Goal: Information Seeking & Learning: Learn about a topic

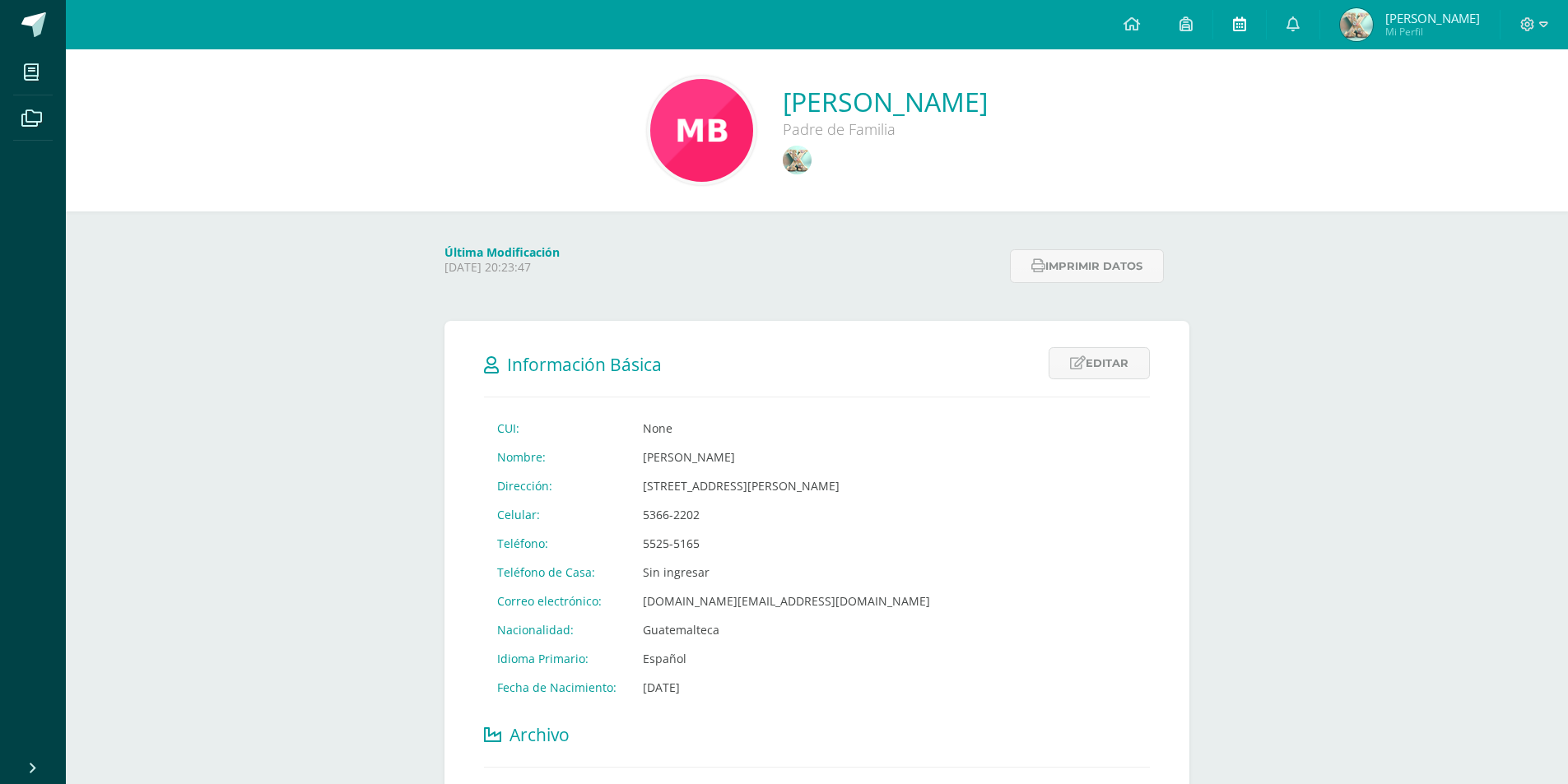
click at [1255, 6] on link at bounding box center [1239, 25] width 53 height 50
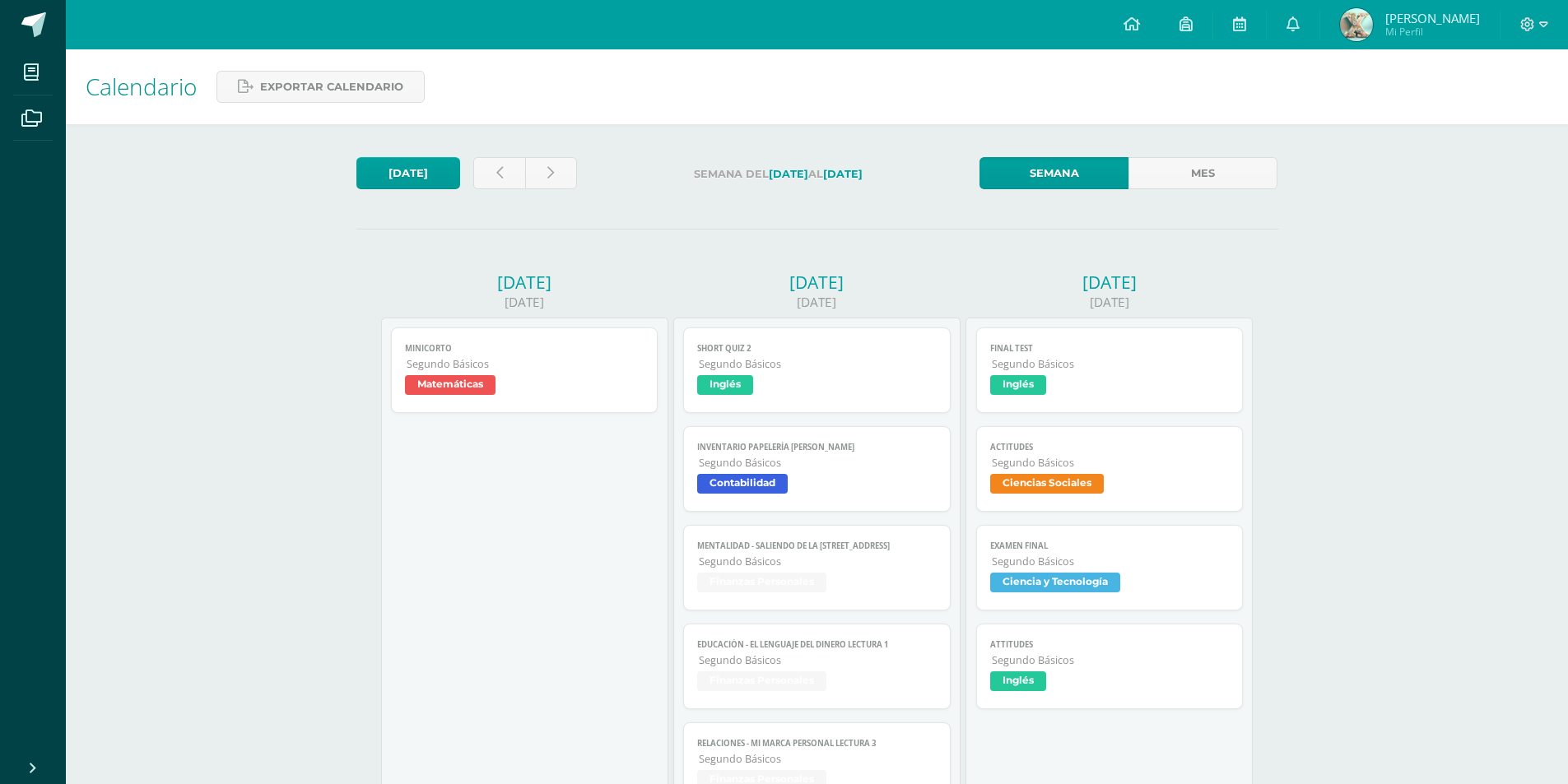
click at [430, 373] on link "Minicorto Segundo Básicos Matemáticas" at bounding box center [525, 370] width 268 height 86
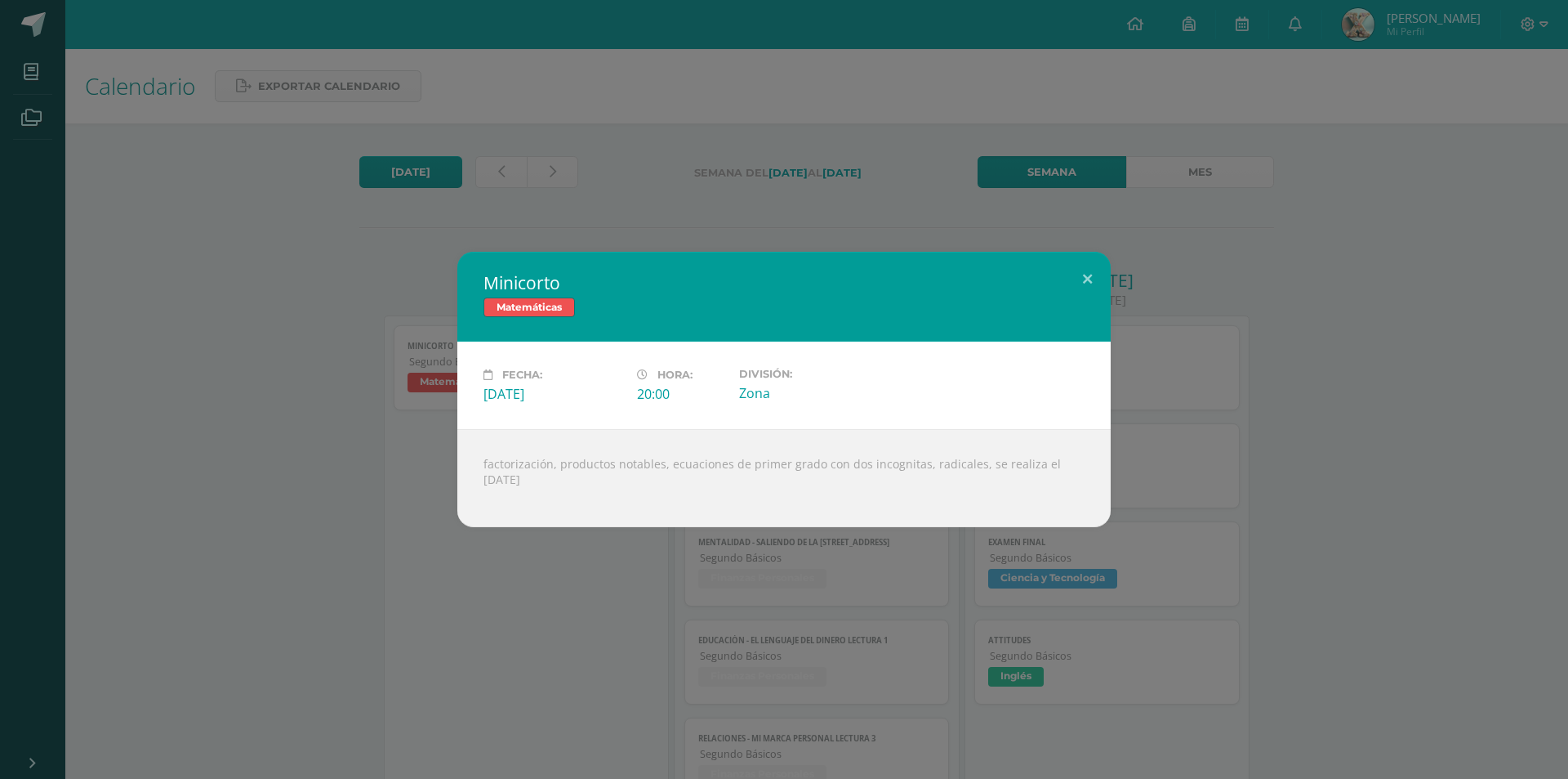
click at [502, 527] on div "Minicorto Matemáticas Fecha: Lunes 06 de Octubre Hora: 20:00 División: Zona" at bounding box center [784, 390] width 1555 height 276
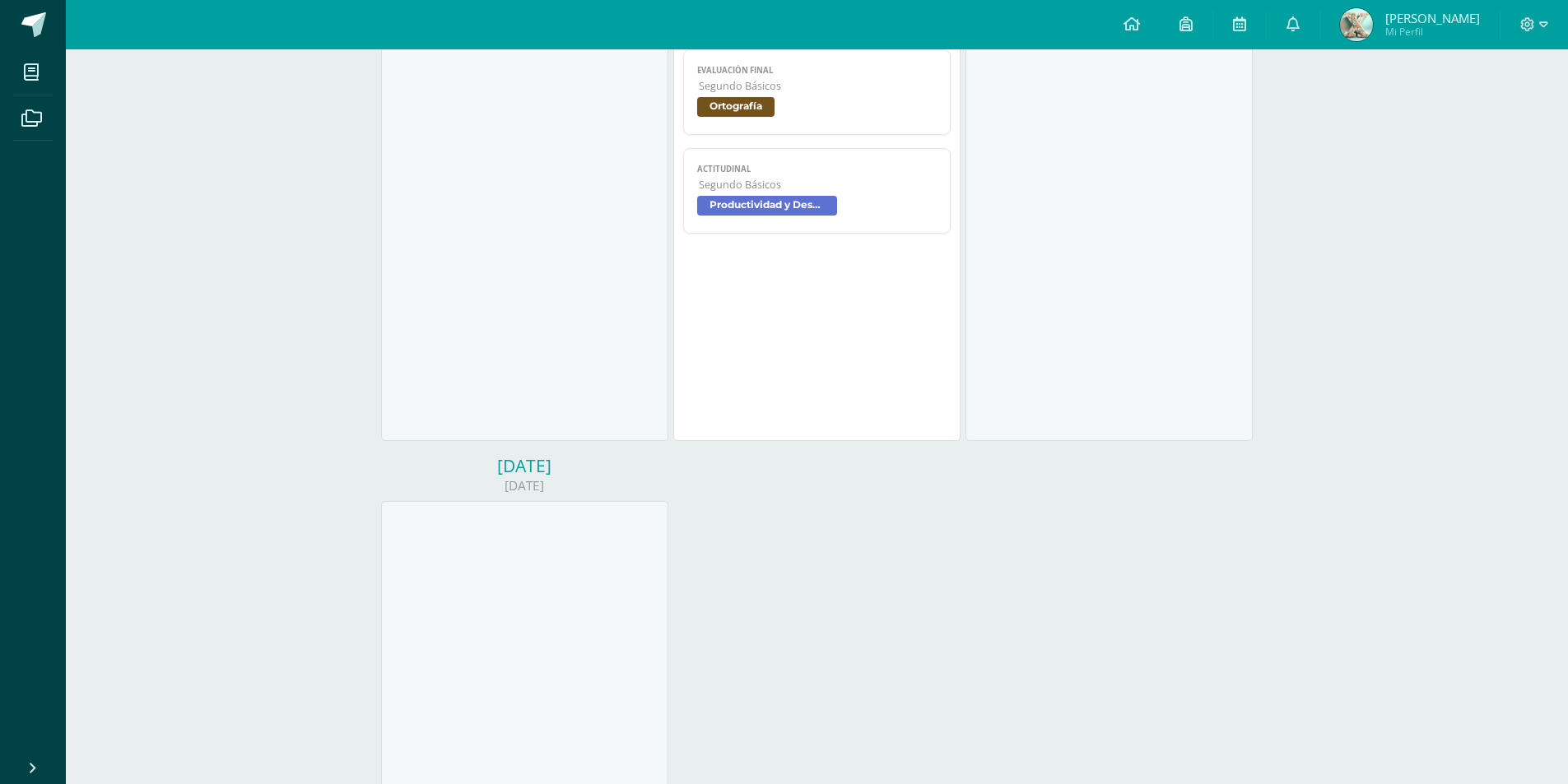
scroll to position [987, 0]
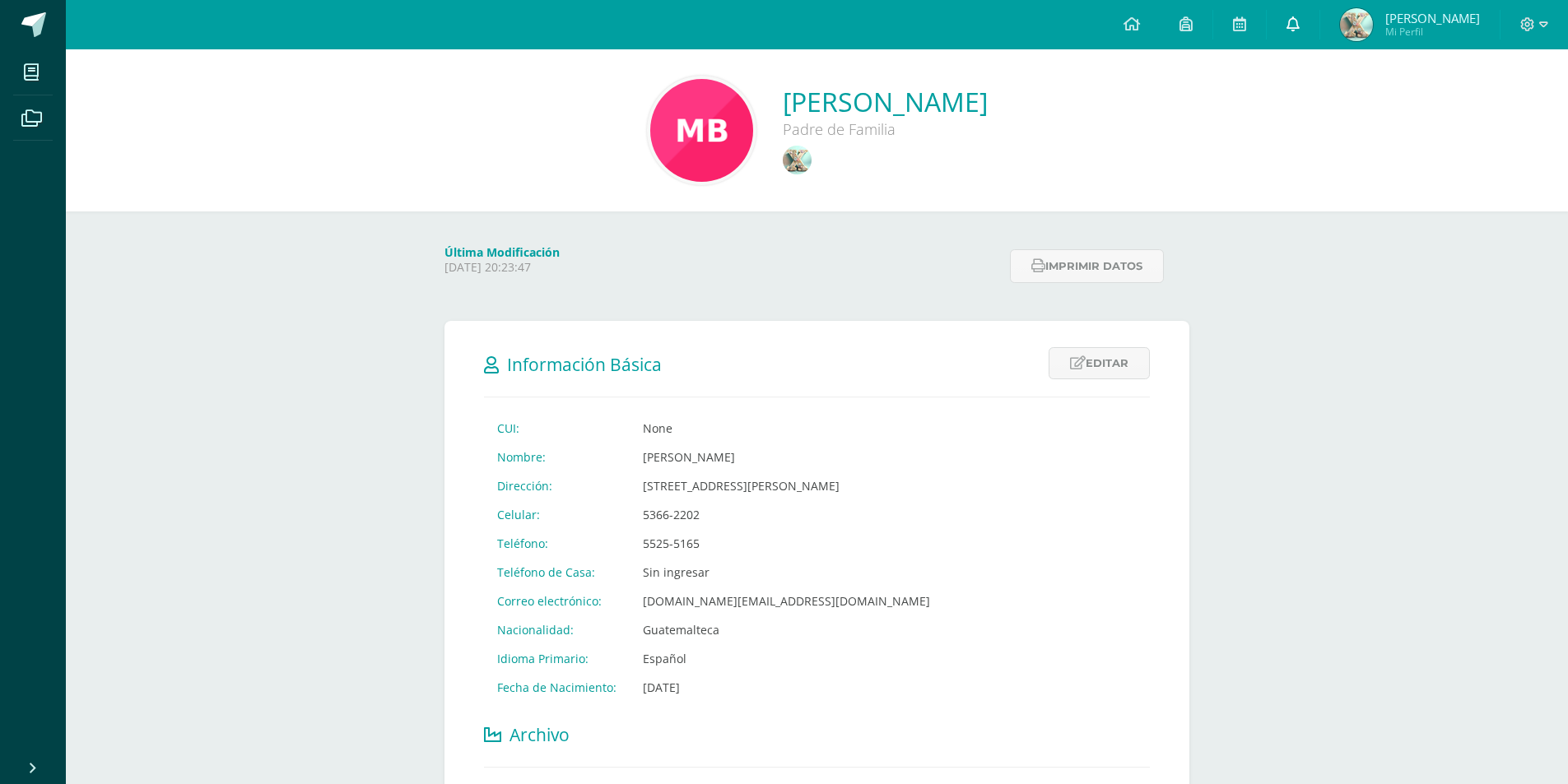
click at [1295, 33] on link at bounding box center [1292, 25] width 53 height 50
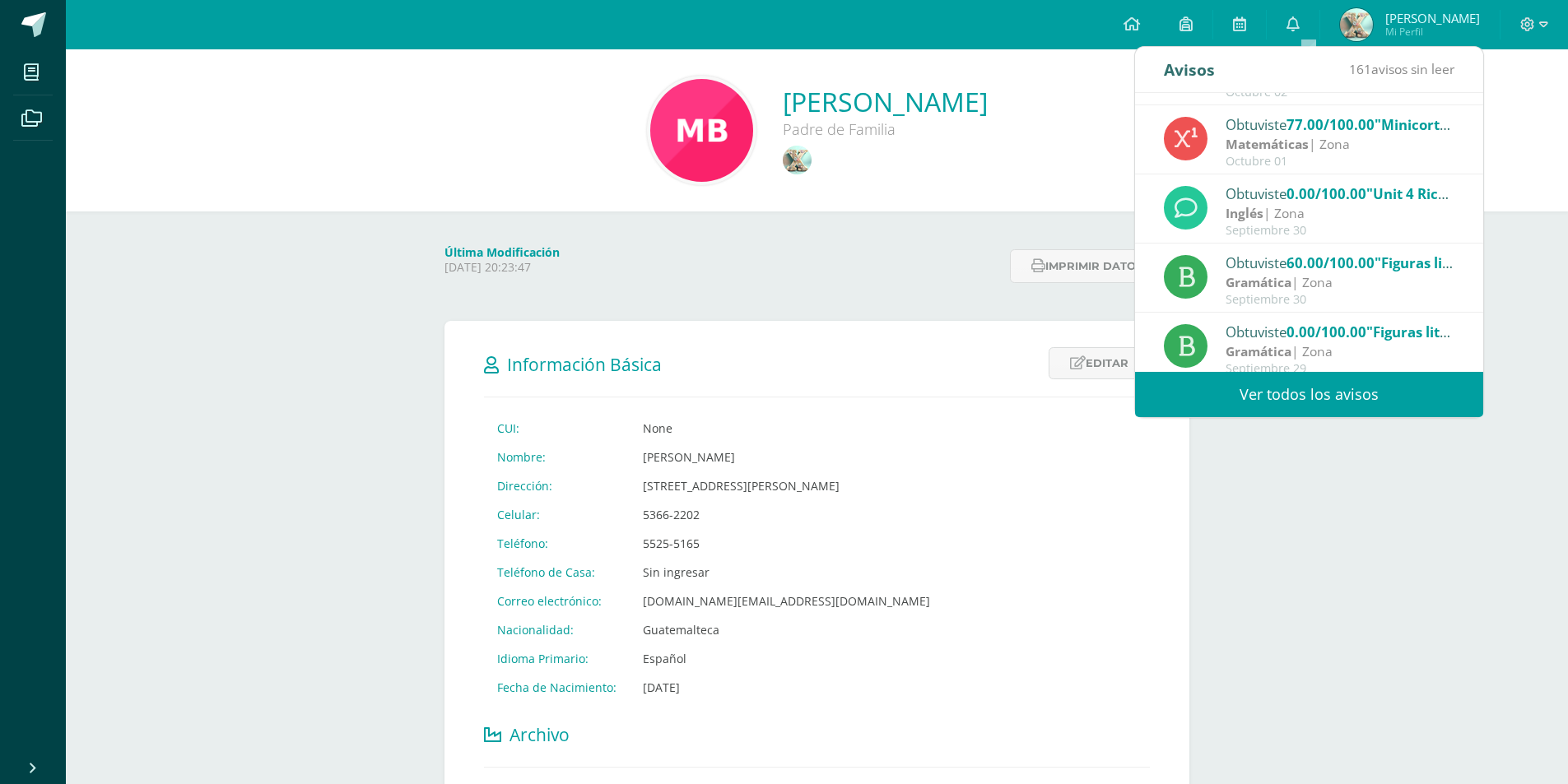
scroll to position [274, 0]
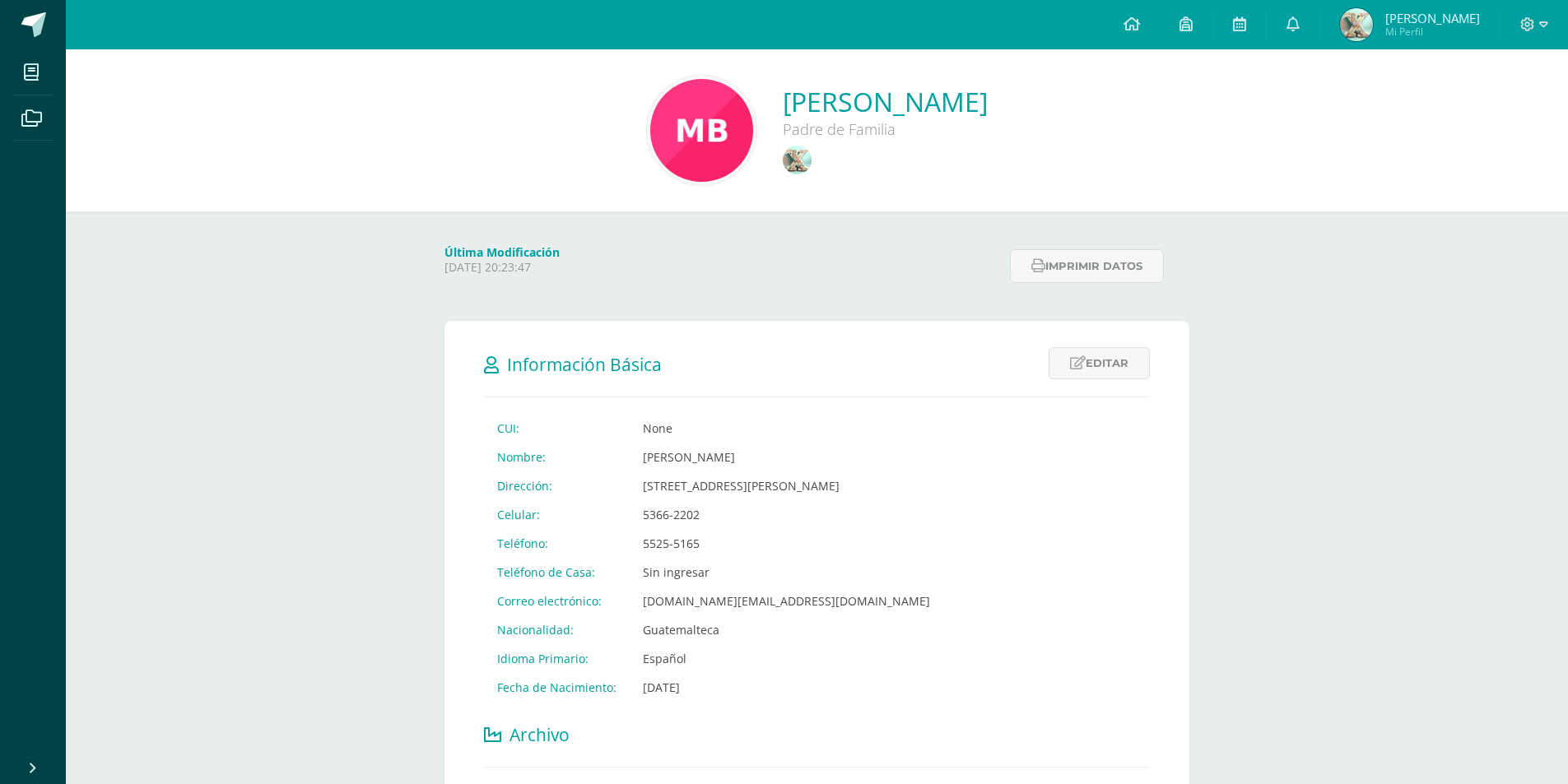
click at [878, 226] on div "Última Modificación Wednesday 15 January 2025 20:23:47 Imprimir datos" at bounding box center [816, 249] width 810 height 77
click at [1245, 36] on link at bounding box center [1239, 25] width 53 height 50
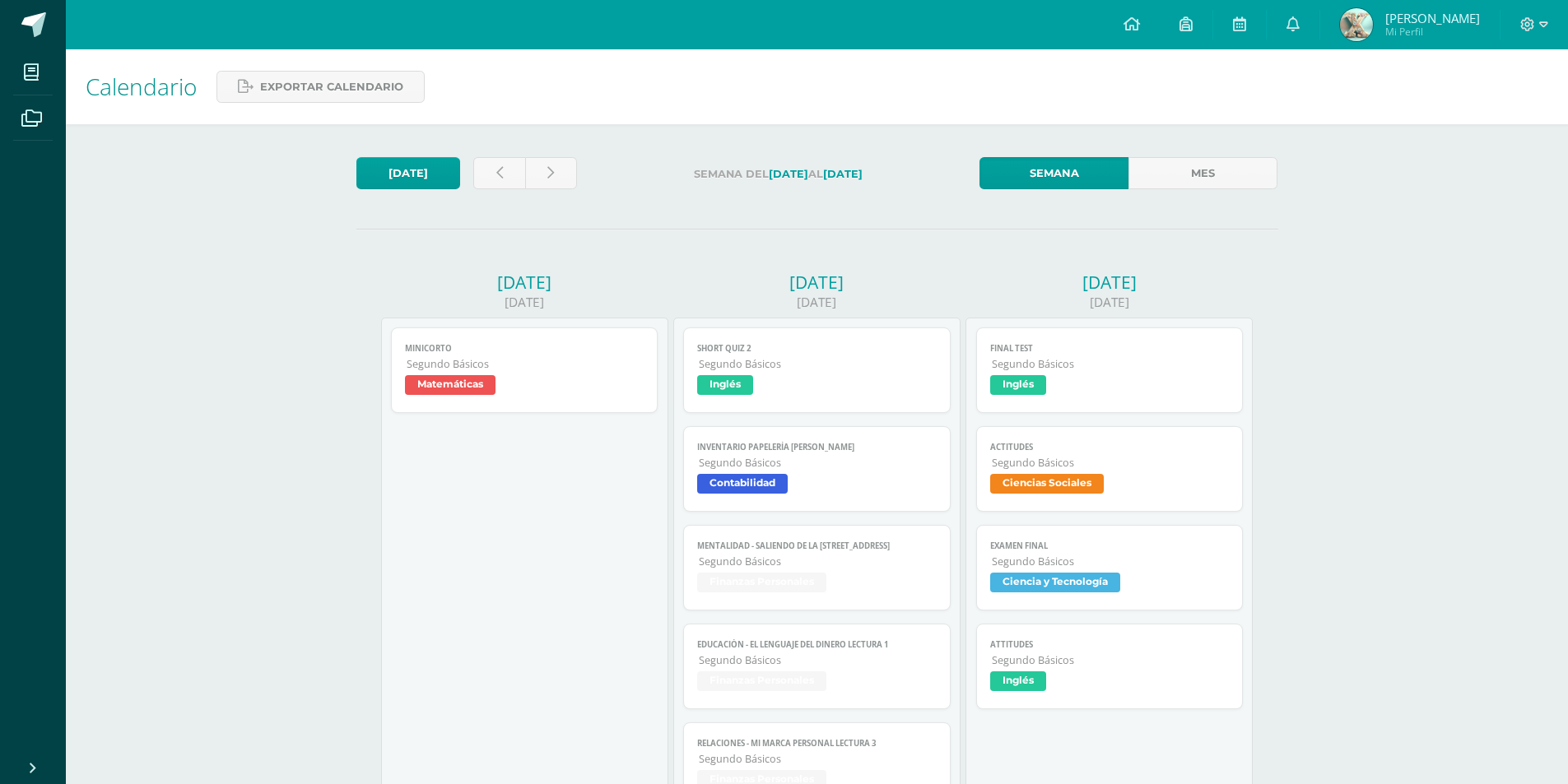
click at [862, 168] on strong "11 de Octubre" at bounding box center [843, 174] width 40 height 12
click at [548, 173] on icon at bounding box center [551, 173] width 7 height 14
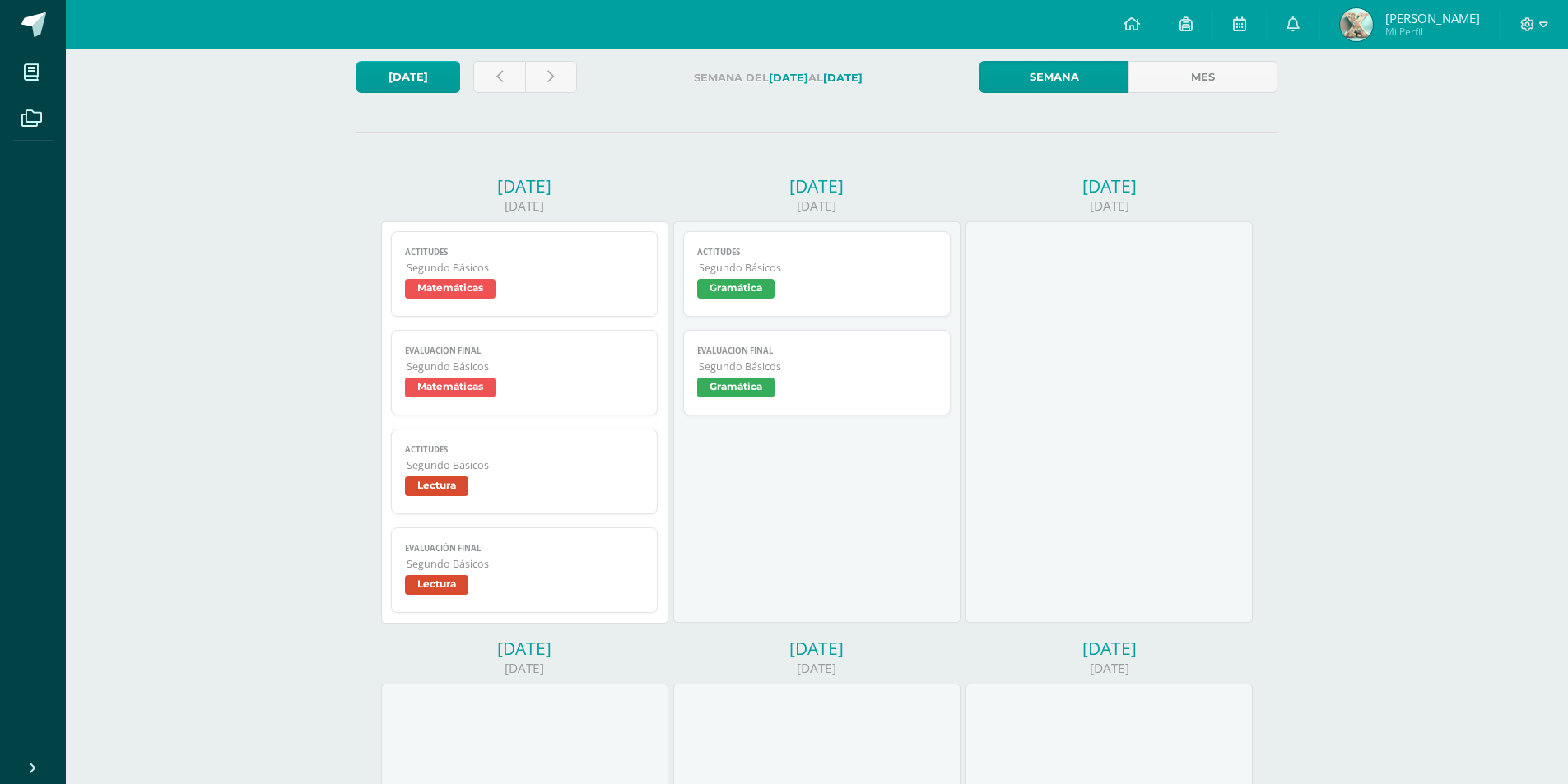
scroll to position [83, 0]
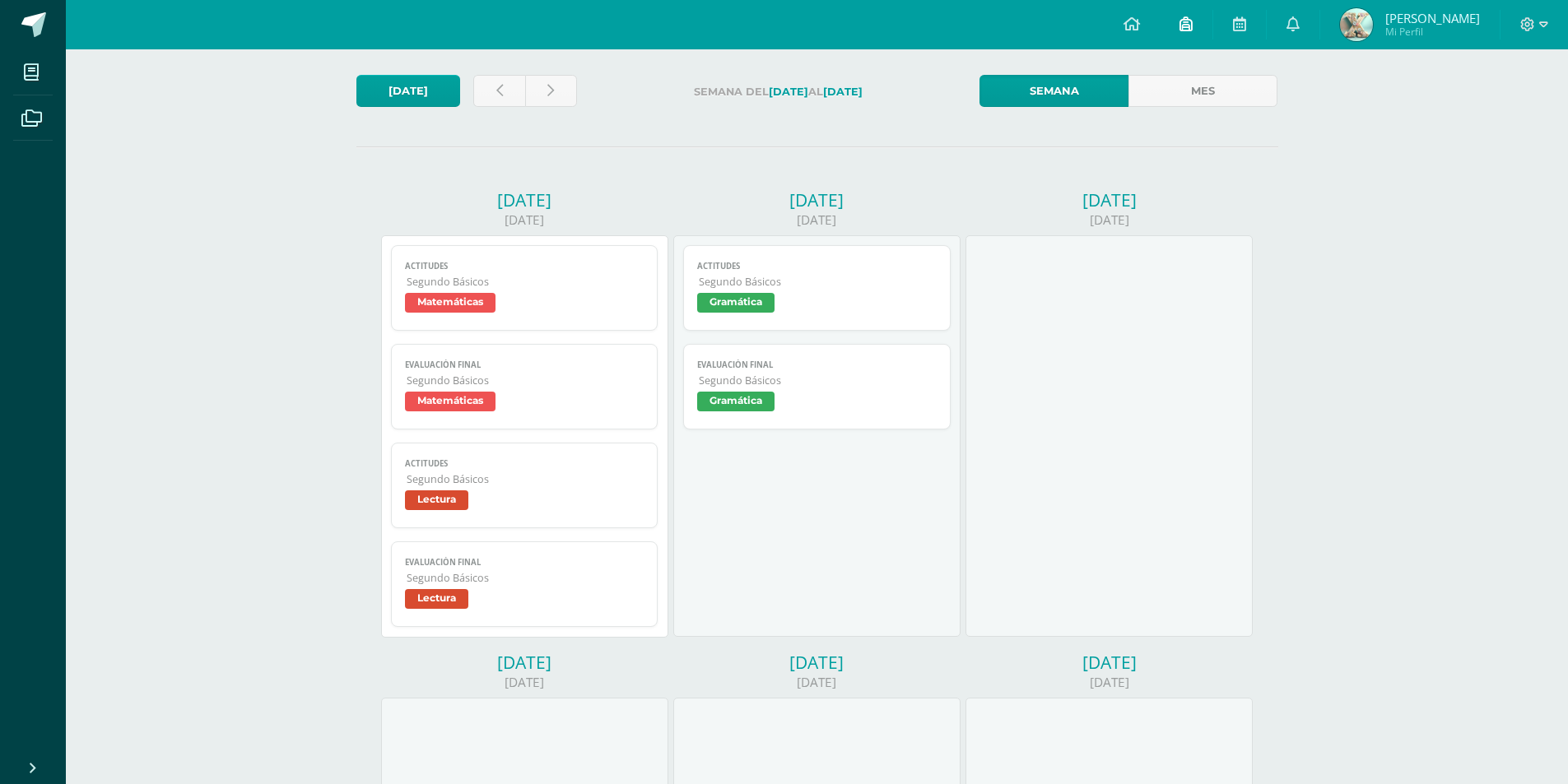
click at [1193, 17] on icon at bounding box center [1186, 24] width 13 height 15
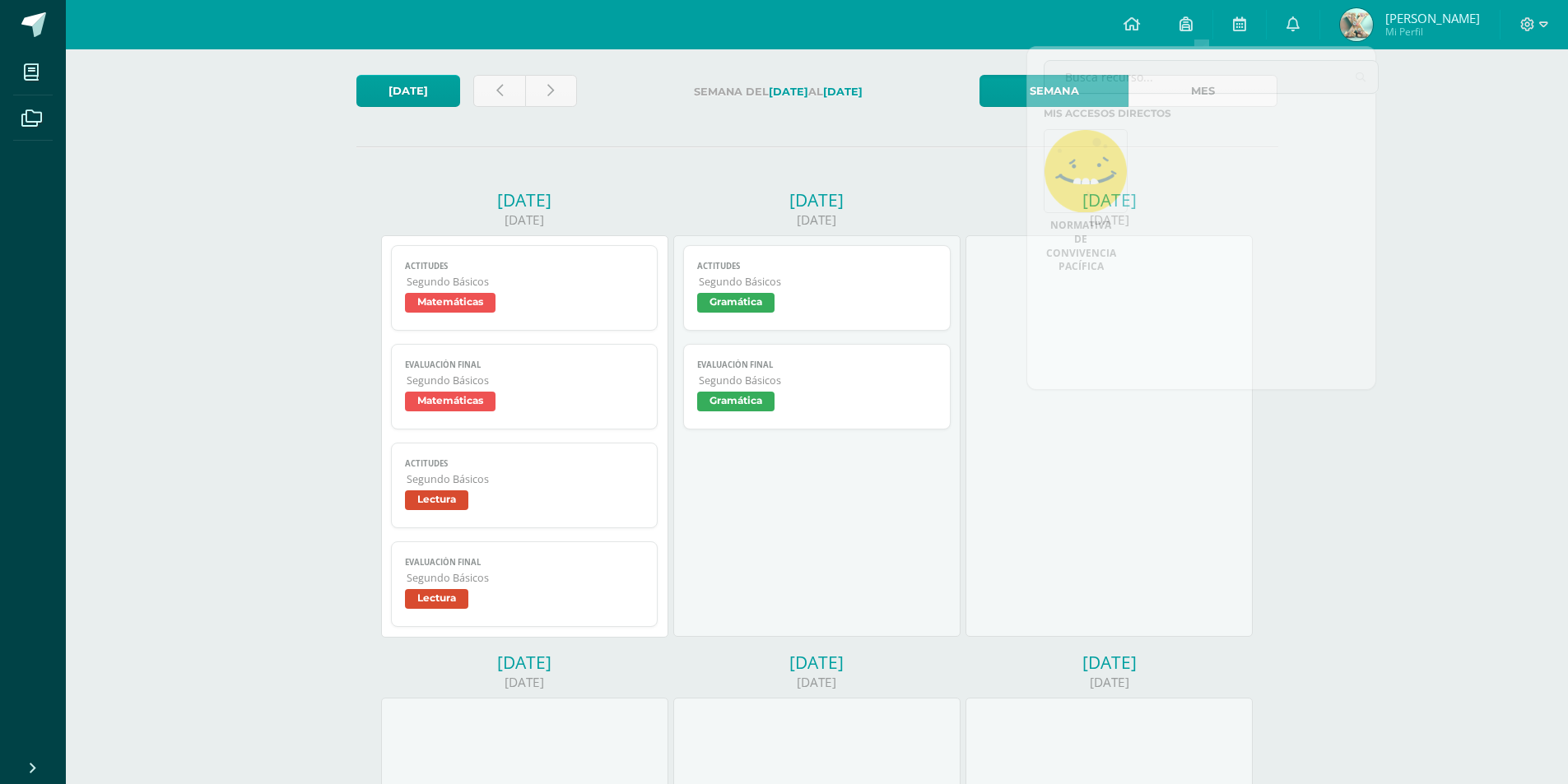
click at [952, 203] on div "Martes" at bounding box center [816, 199] width 288 height 23
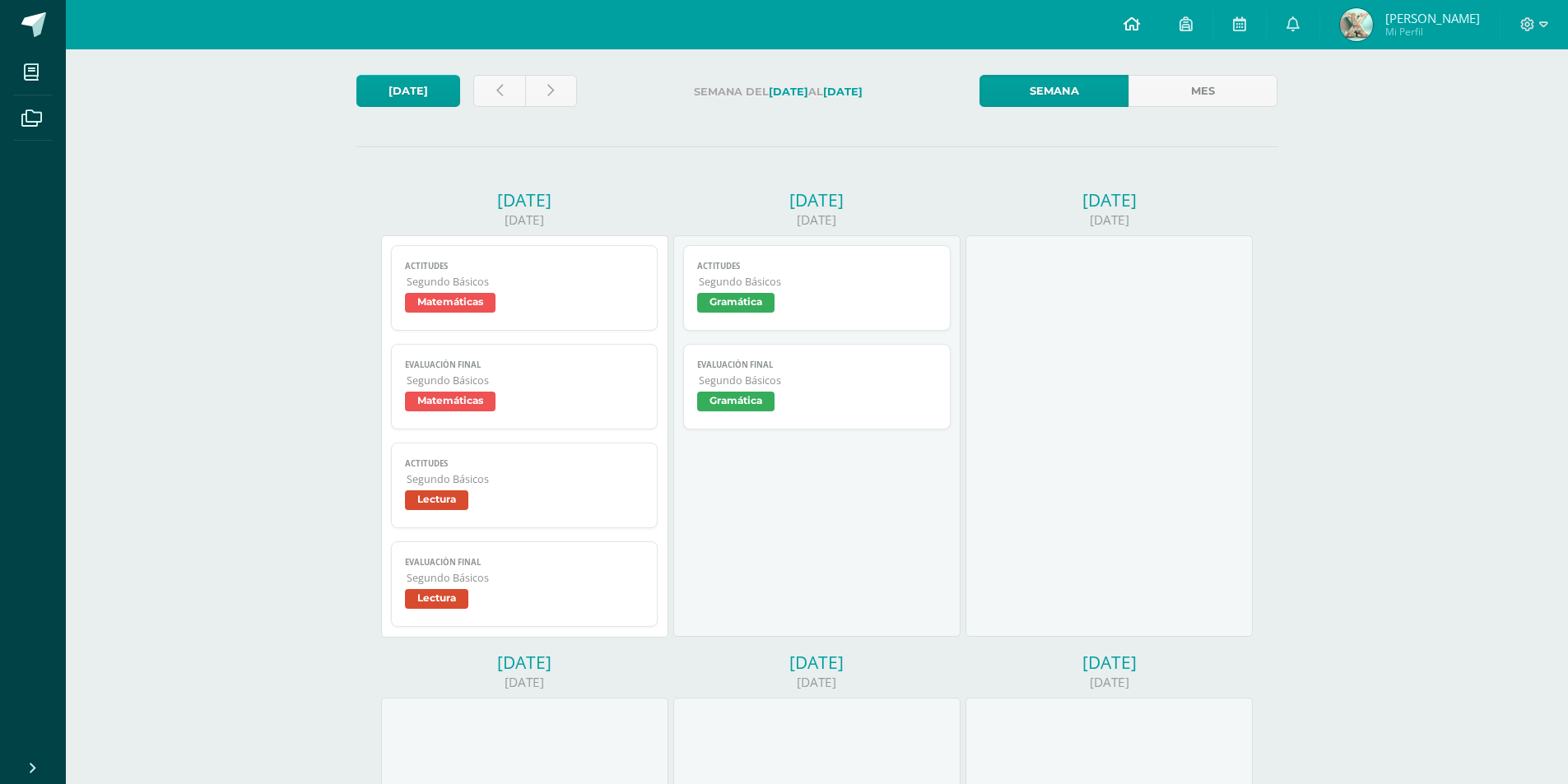
click at [1138, 14] on link at bounding box center [1132, 25] width 56 height 50
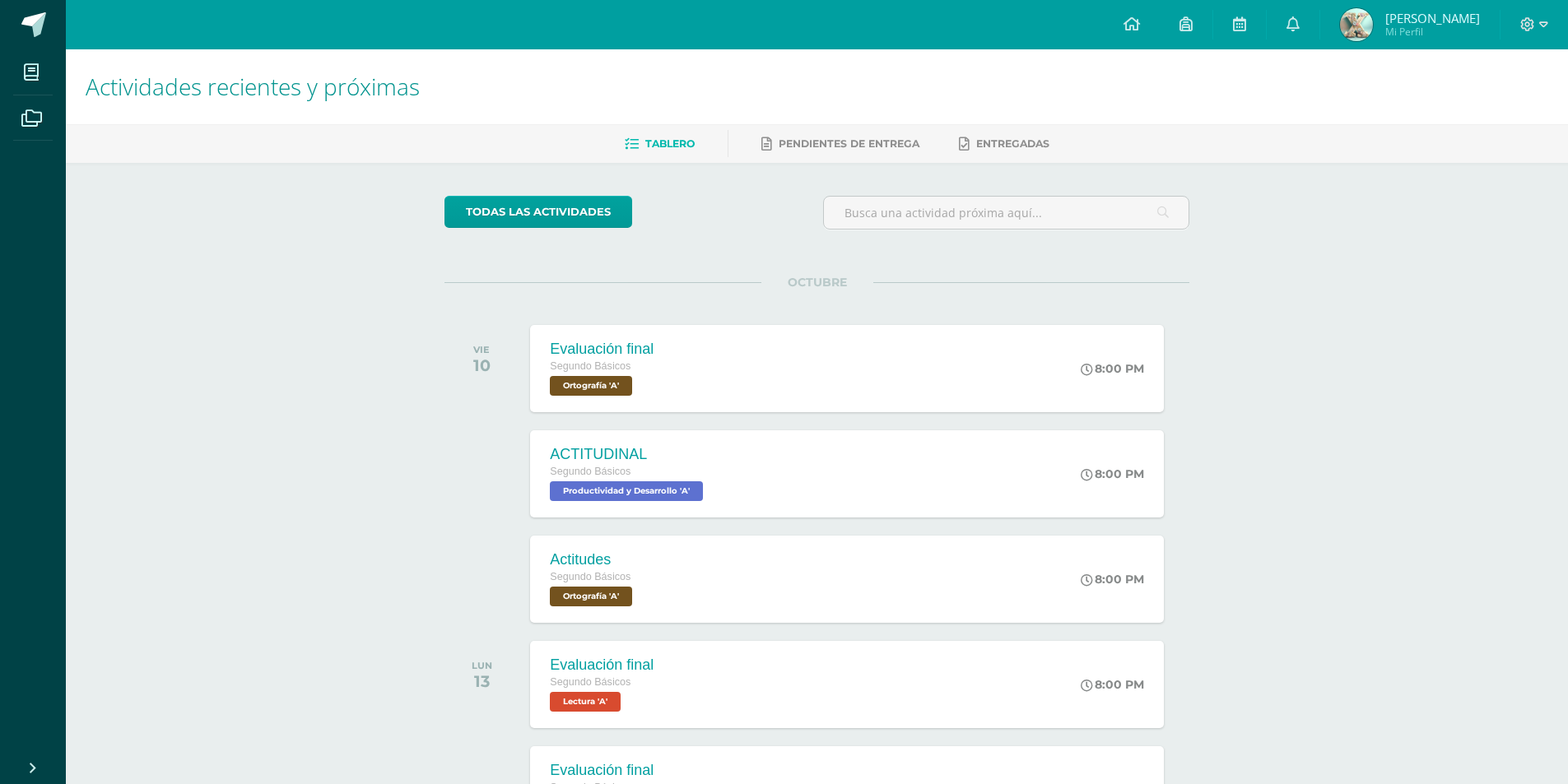
scroll to position [83, 0]
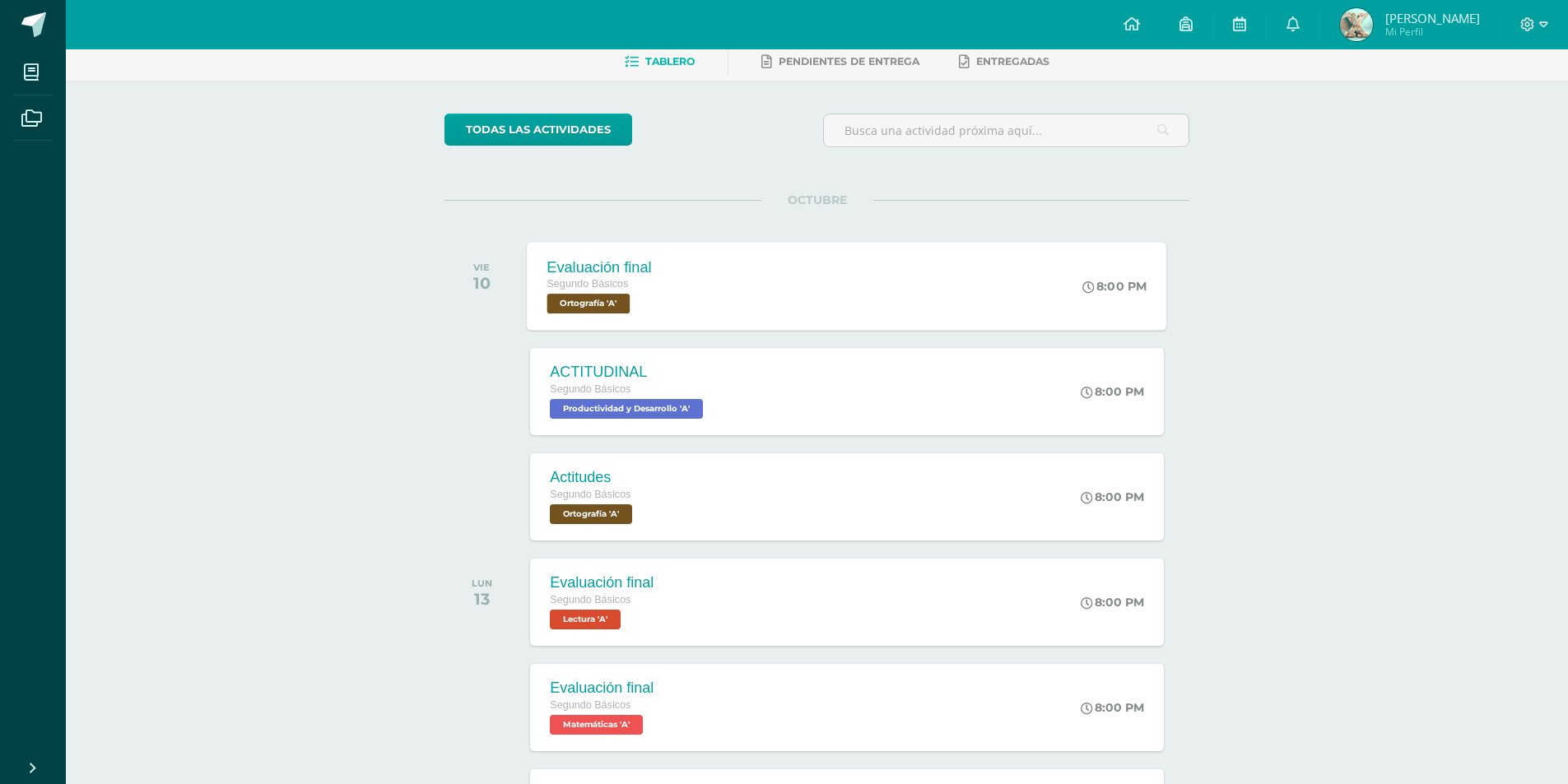
click at [577, 296] on span "Ortografía 'A'" at bounding box center [589, 303] width 84 height 20
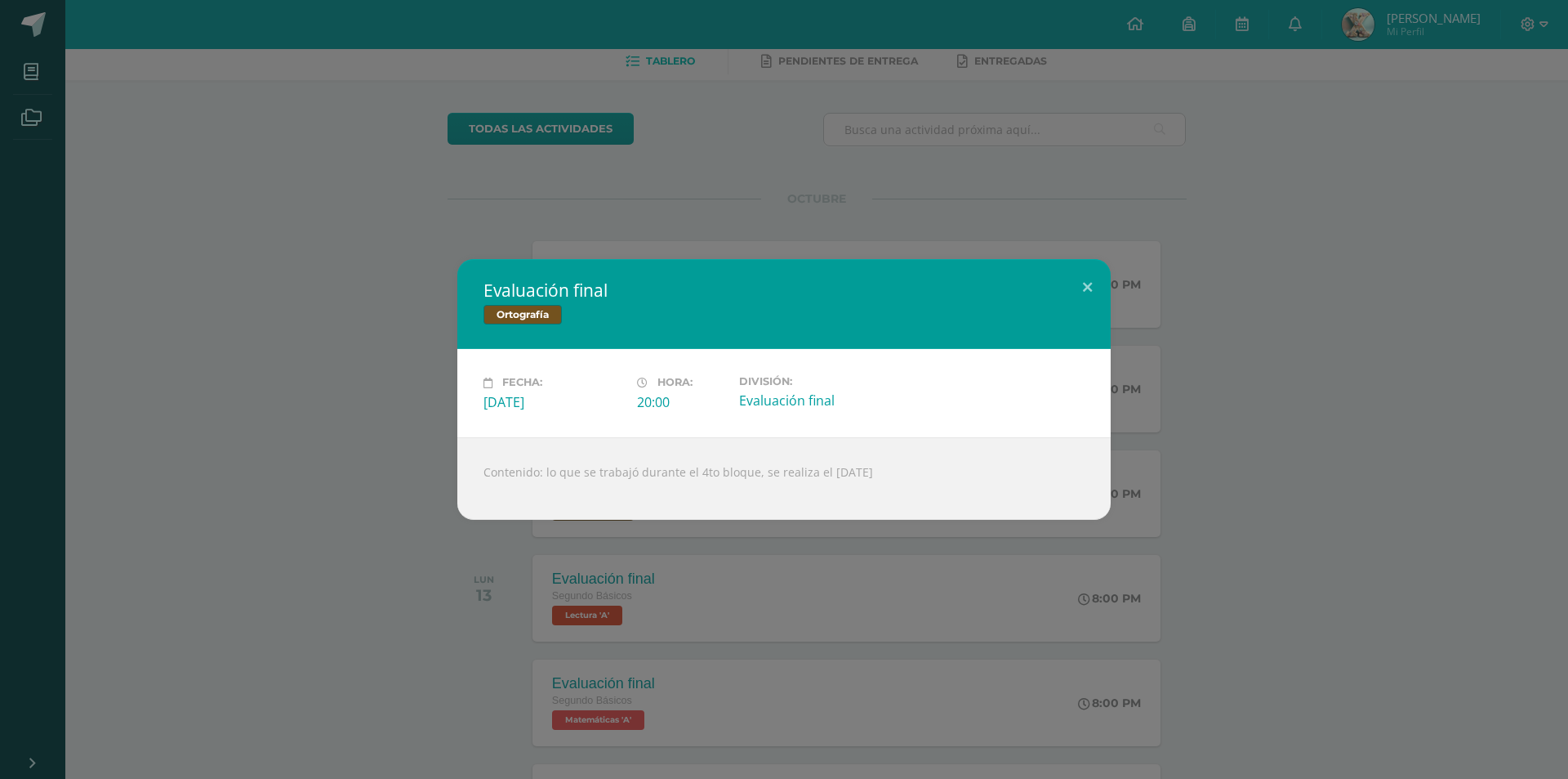
click at [405, 303] on div "Evaluación final Ortografía Fecha: [DATE] Hora: 20:00 División:" at bounding box center [784, 389] width 1555 height 260
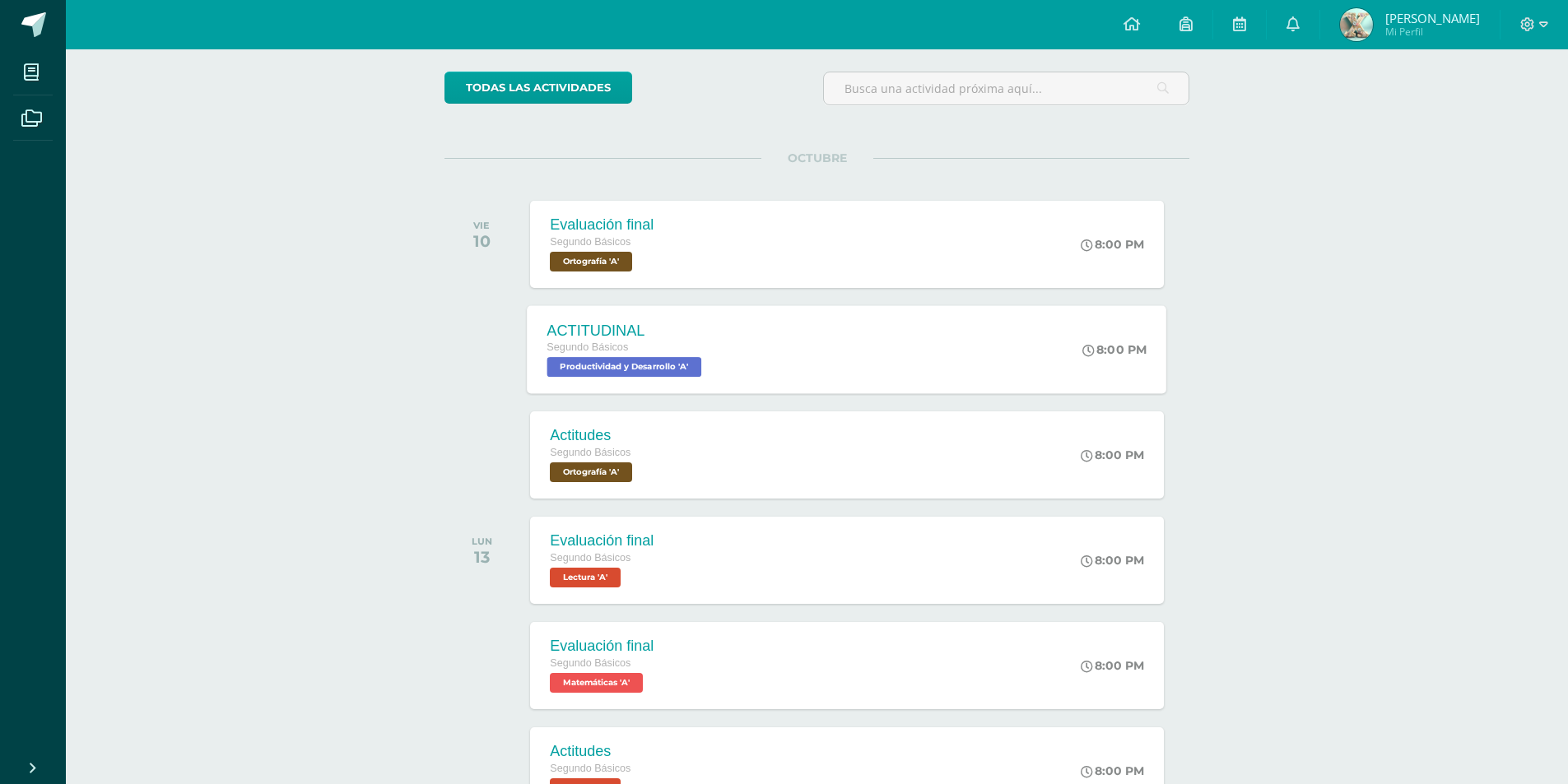
scroll to position [164, 0]
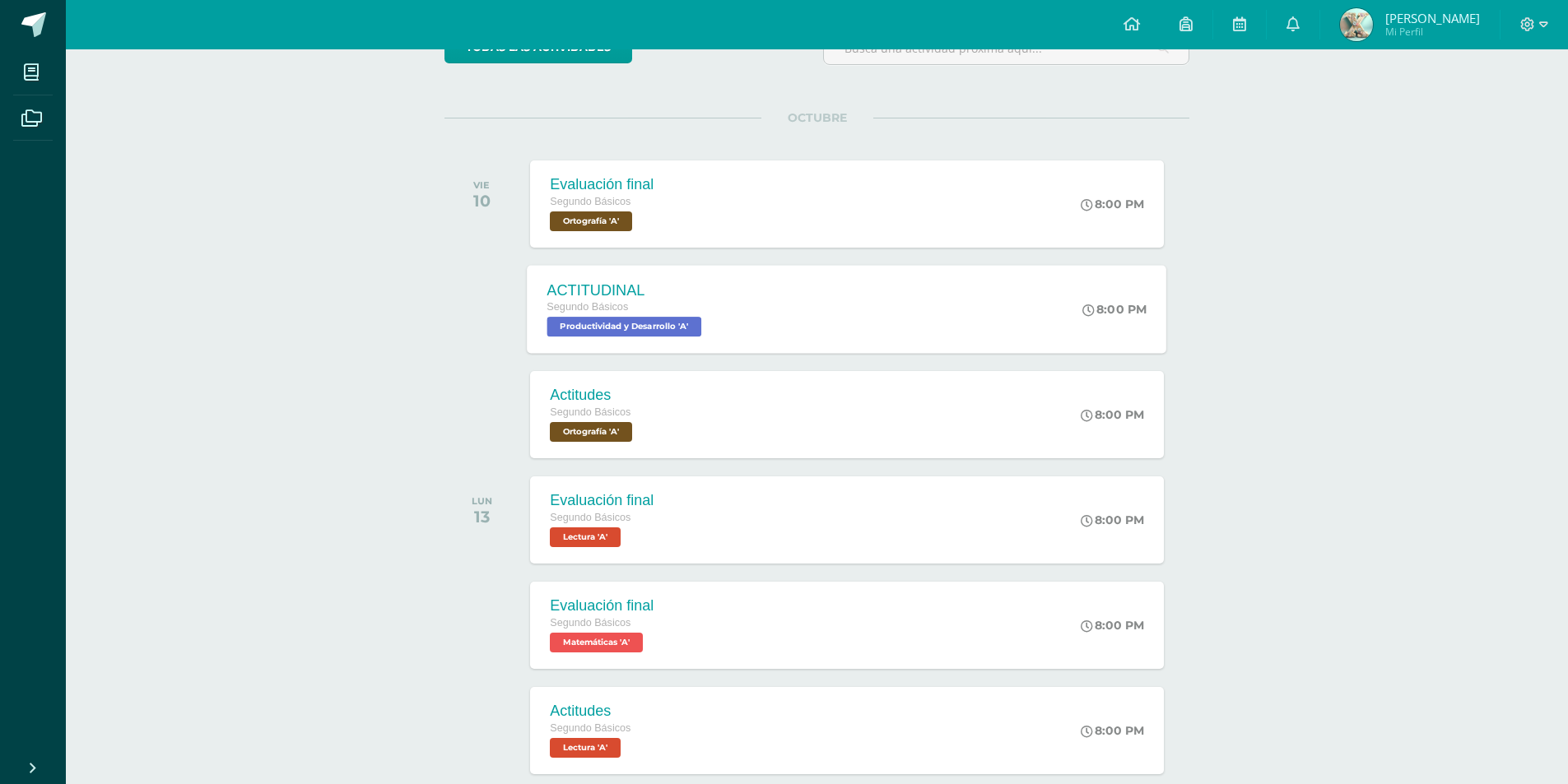
click at [619, 319] on span "Productividad y Desarrollo 'A'" at bounding box center [624, 326] width 154 height 20
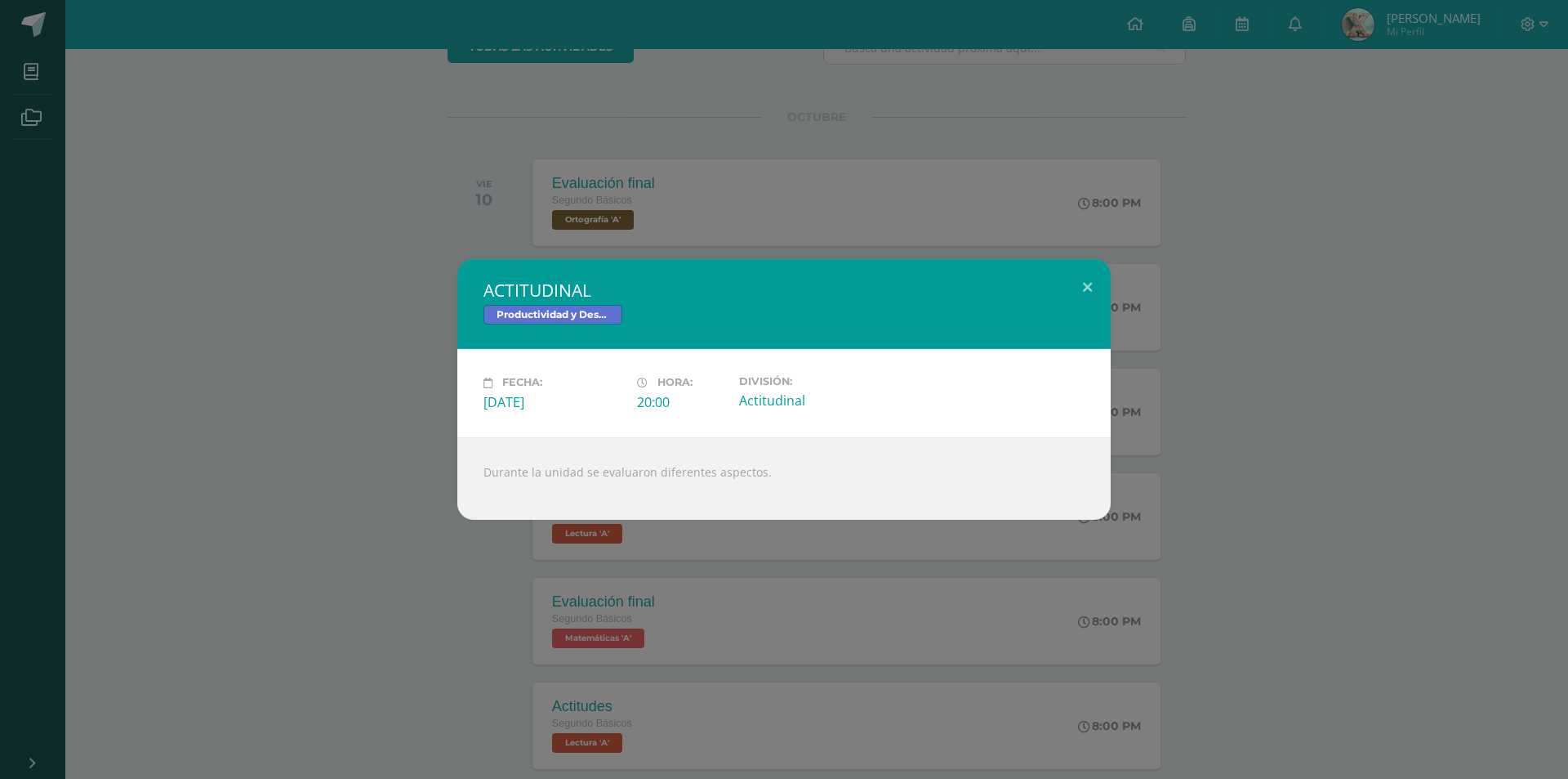
click at [297, 287] on div "ACTITUDINAL Productividad y Desarrollo Fecha: [DATE] Hora: 20:00 División:" at bounding box center [784, 389] width 1555 height 260
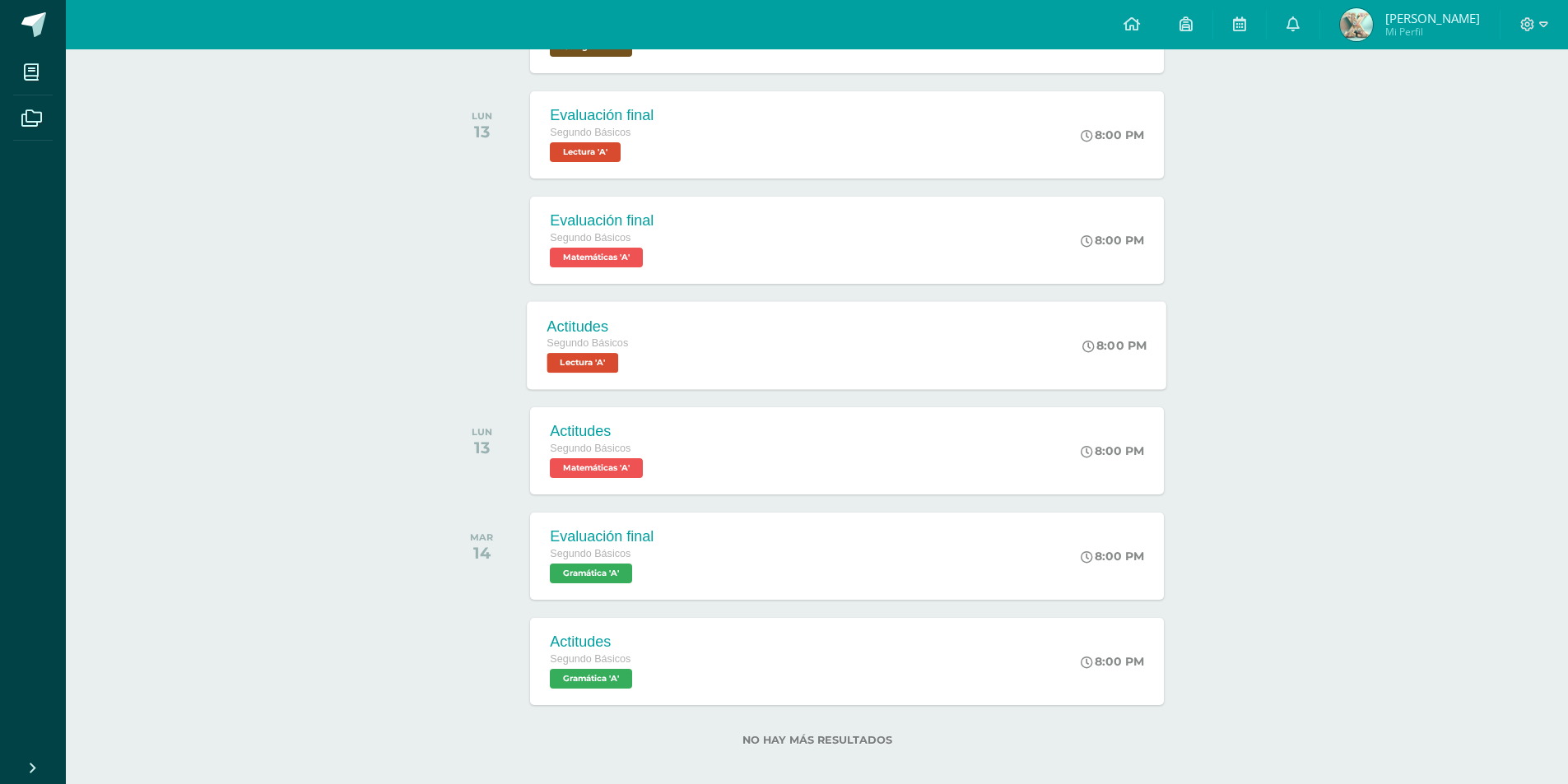
scroll to position [564, 0]
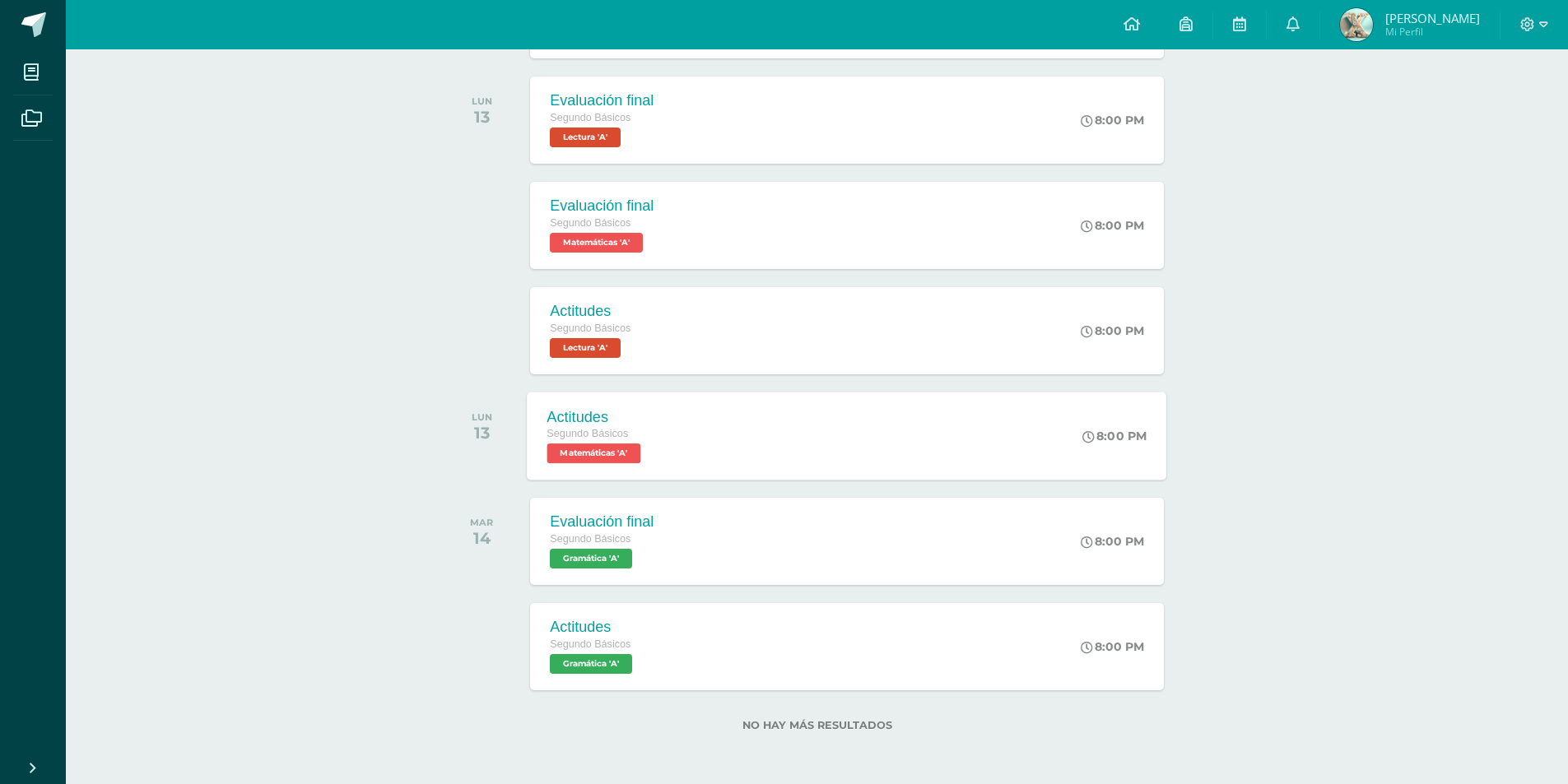
click at [625, 448] on span "Matemáticas 'A'" at bounding box center [594, 454] width 94 height 20
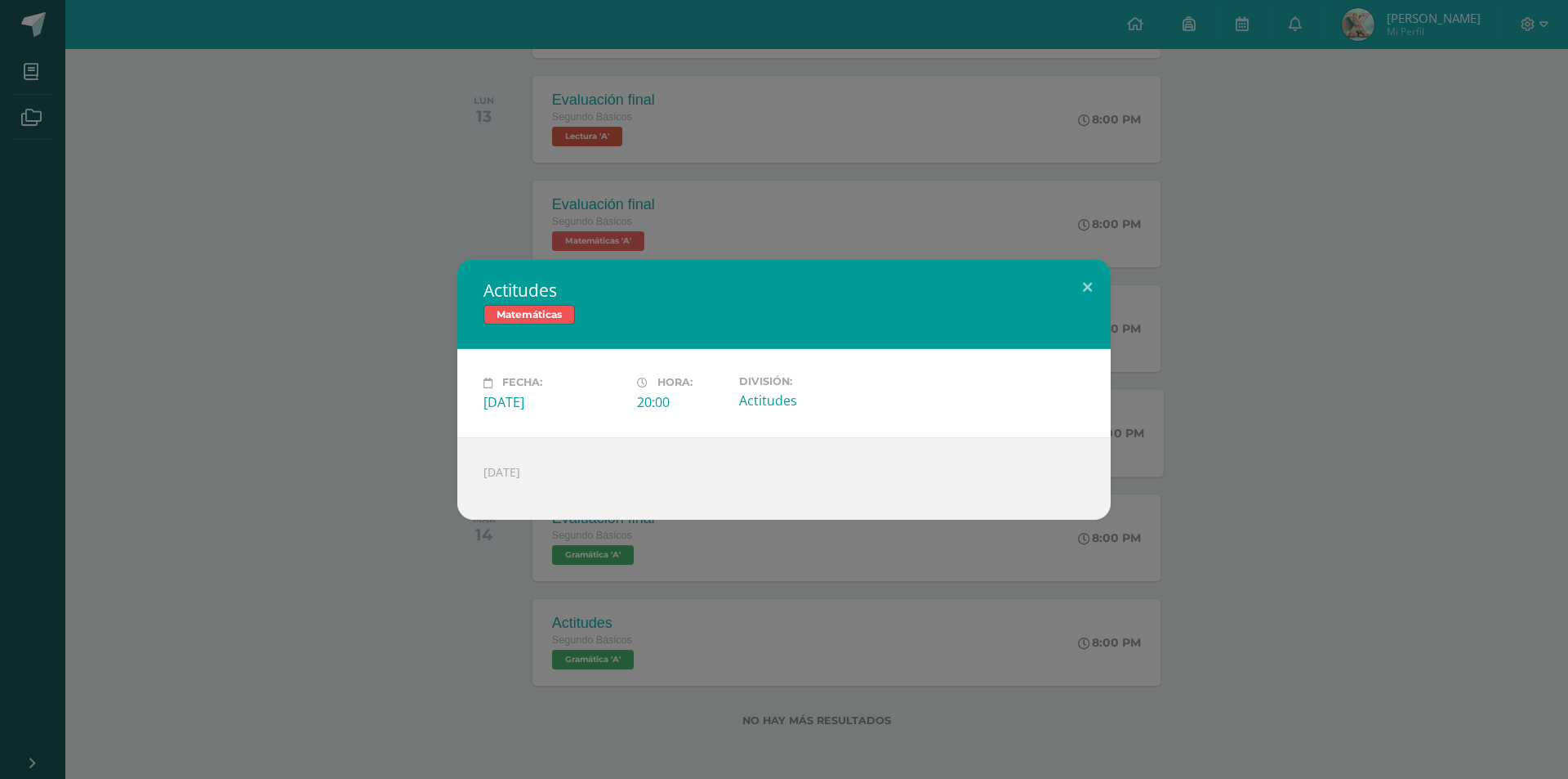
click at [326, 365] on div "Actitudes Matemáticas Fecha: [DATE] Hora: 20:00 División: Actitudes" at bounding box center [784, 389] width 1555 height 260
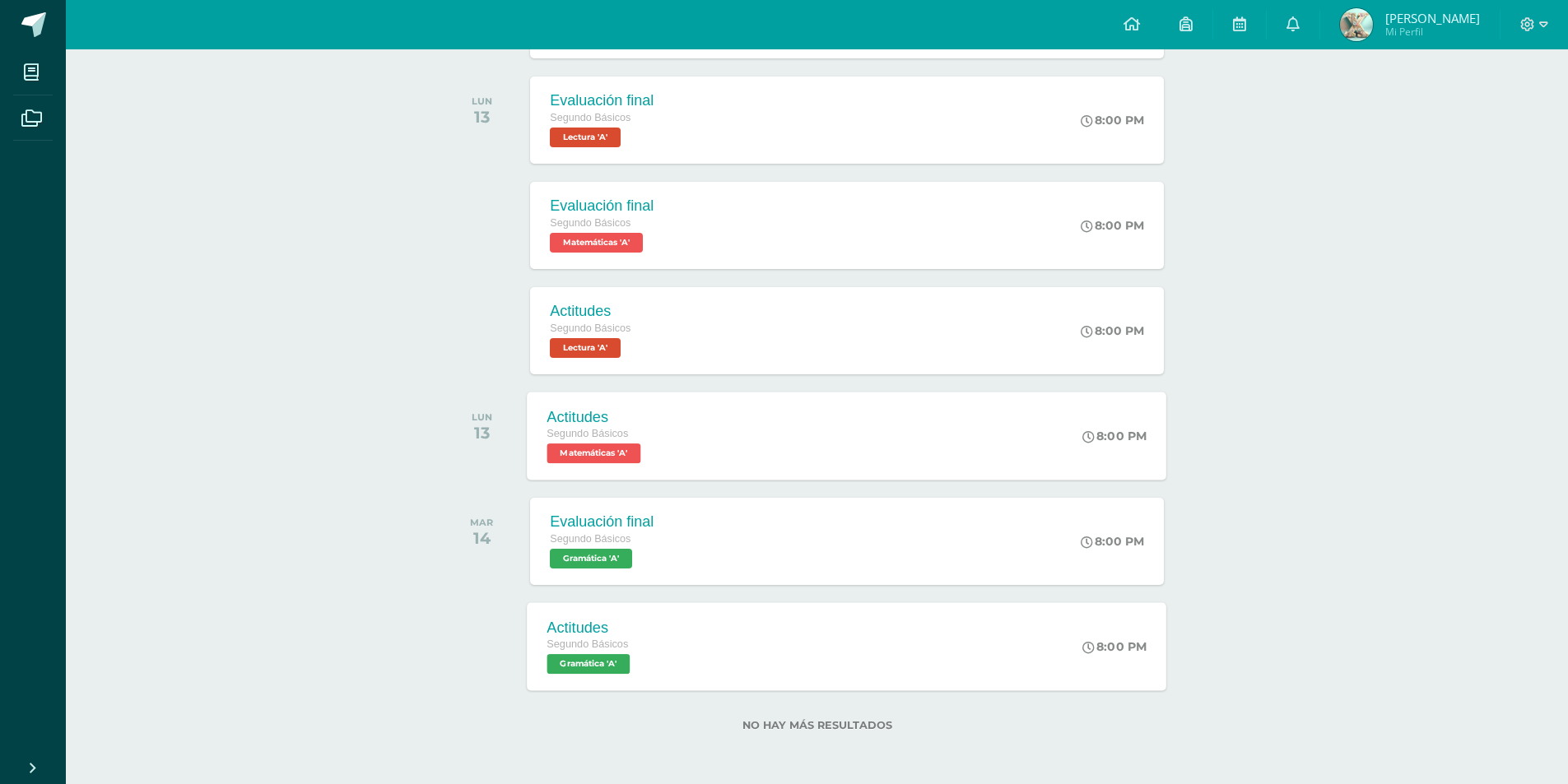
click at [585, 671] on span "Gramática 'A'" at bounding box center [589, 664] width 84 height 20
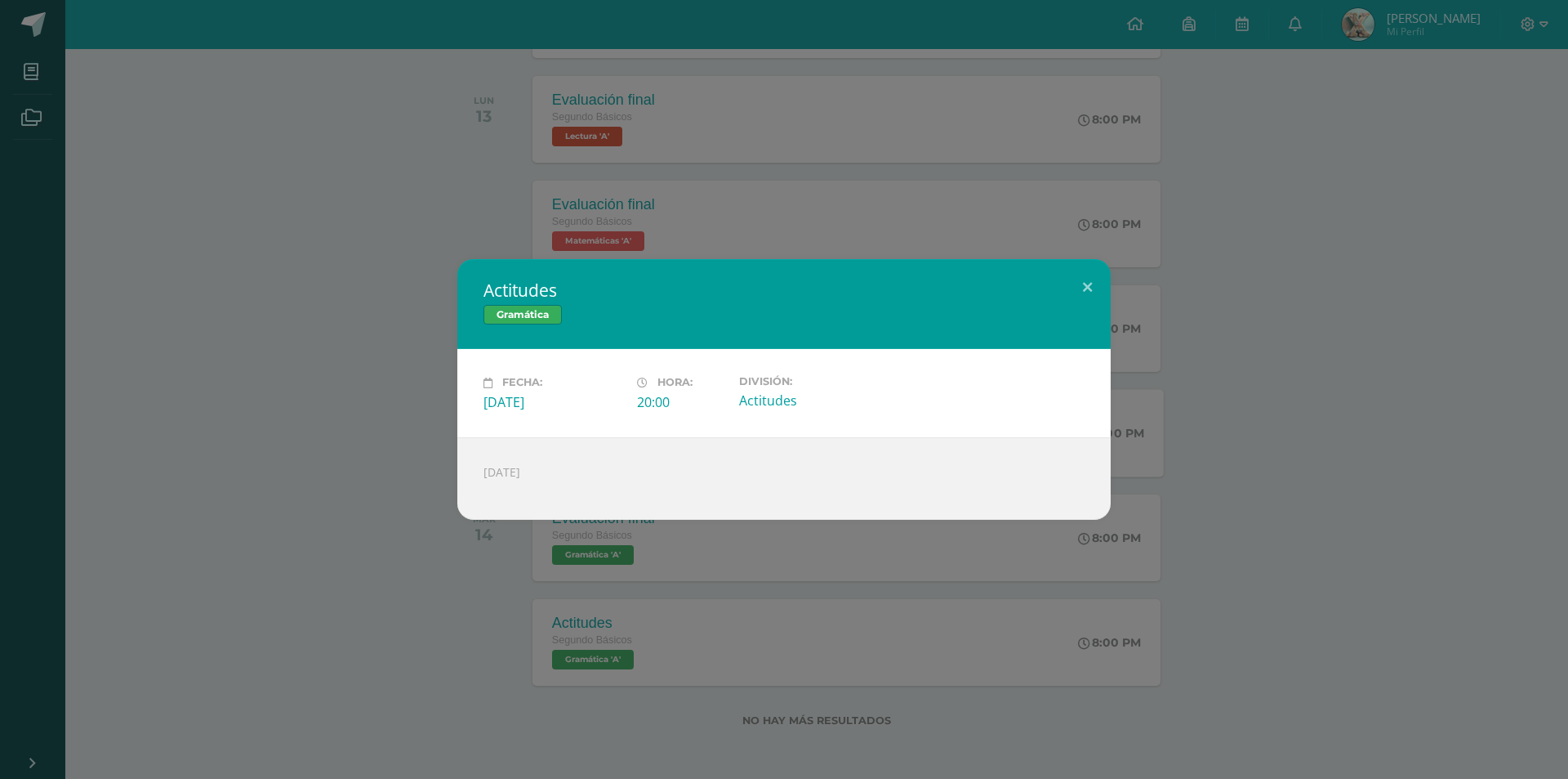
click at [226, 425] on div "Actitudes Gramática Fecha: [DATE] Hora: 20:00 División: Actitudes" at bounding box center [784, 389] width 1555 height 260
